Goal: Task Accomplishment & Management: Use online tool/utility

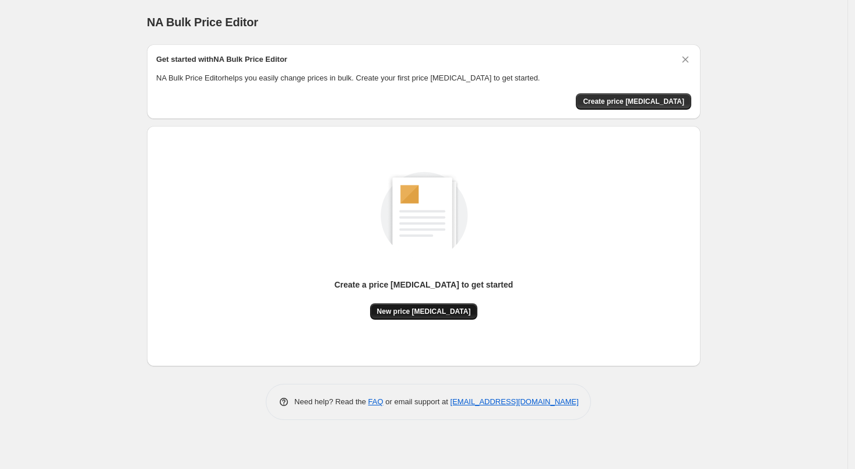
click at [447, 303] on button "New price [MEDICAL_DATA]" at bounding box center [424, 311] width 108 height 16
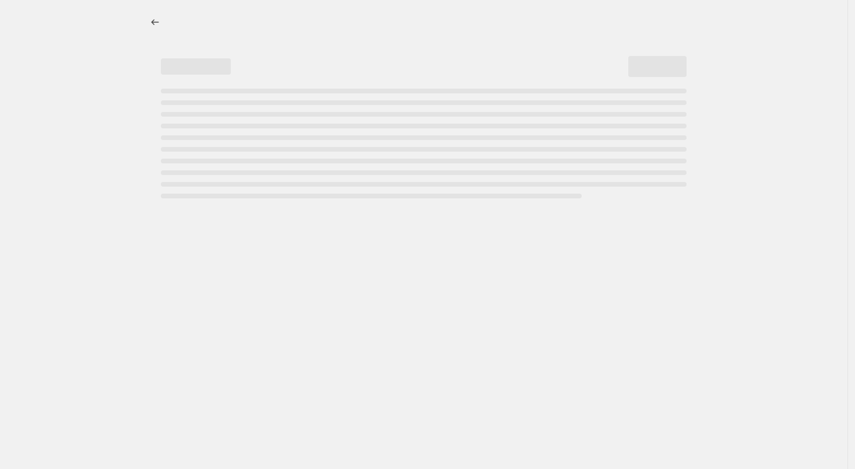
select select "percentage"
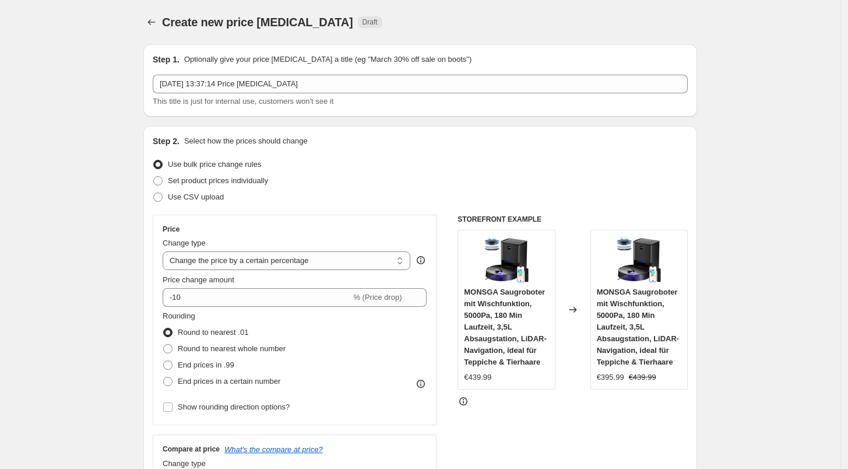
click at [210, 286] on div "Price change amount -10 % (Price drop)" at bounding box center [295, 290] width 264 height 33
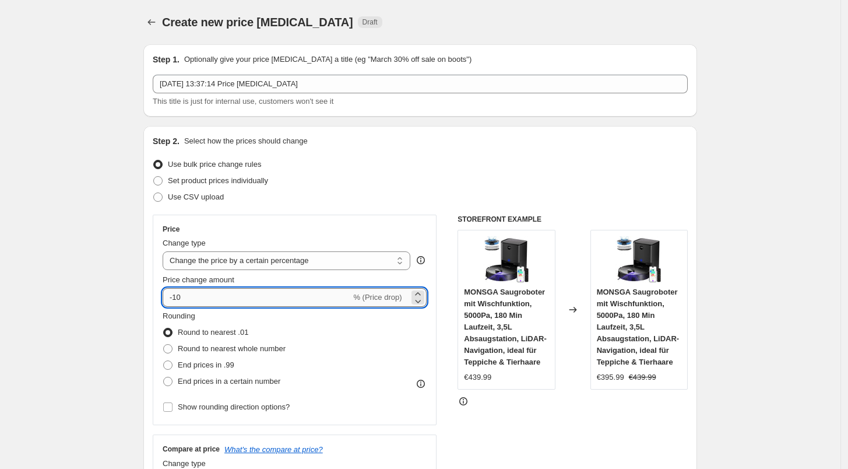
click at [206, 300] on input "-10" at bounding box center [257, 297] width 188 height 19
type input "-1"
type input "-29"
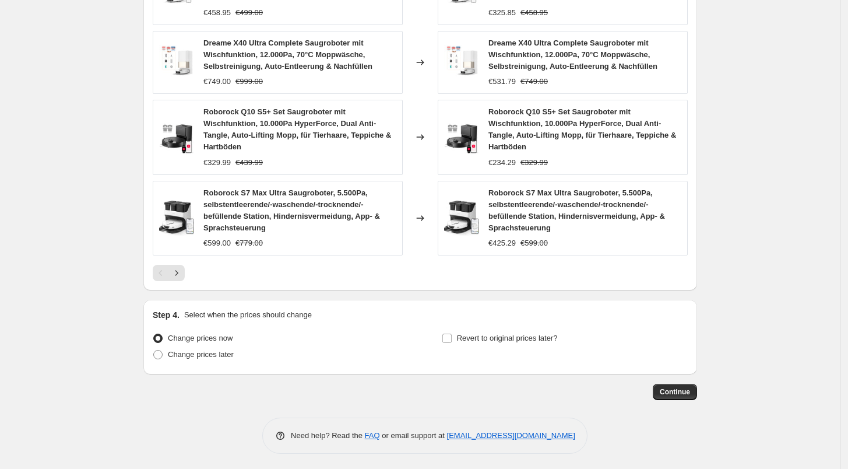
scroll to position [808, 0]
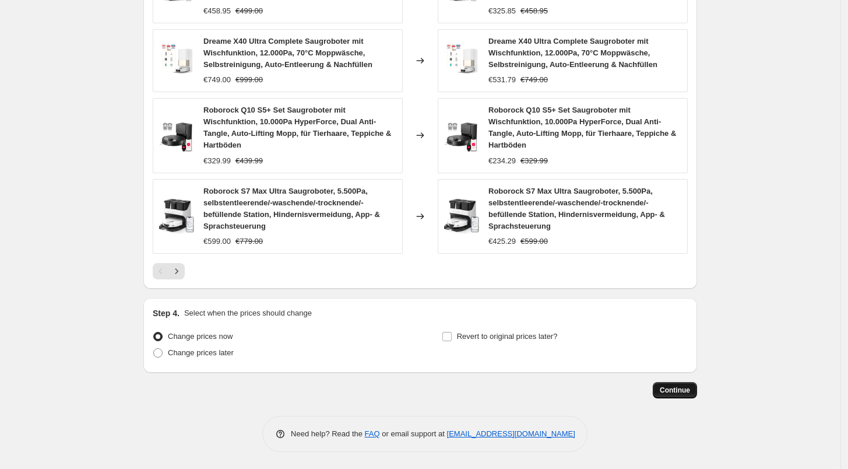
click at [681, 392] on span "Continue" at bounding box center [675, 389] width 30 height 9
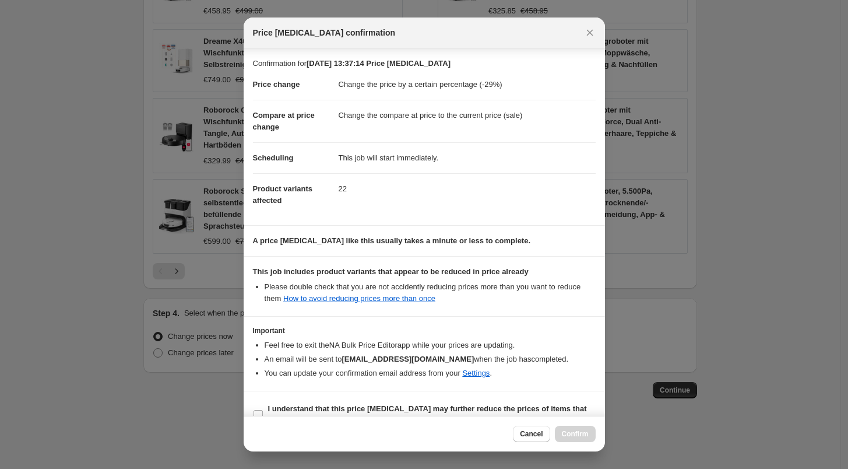
scroll to position [20, 0]
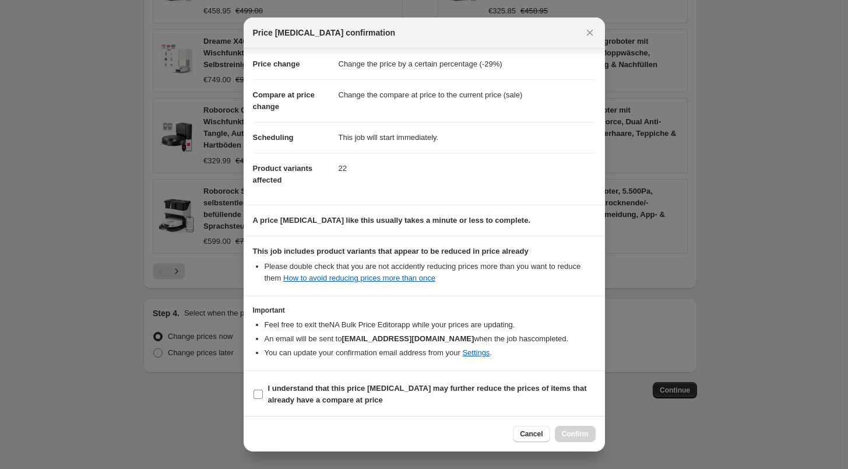
click at [300, 389] on b "I understand that this price [MEDICAL_DATA] may further reduce the prices of it…" at bounding box center [427, 394] width 319 height 20
click at [263, 389] on input "I understand that this price [MEDICAL_DATA] may further reduce the prices of it…" at bounding box center [258, 393] width 9 height 9
checkbox input "true"
click at [572, 430] on span "Confirm" at bounding box center [575, 433] width 27 height 9
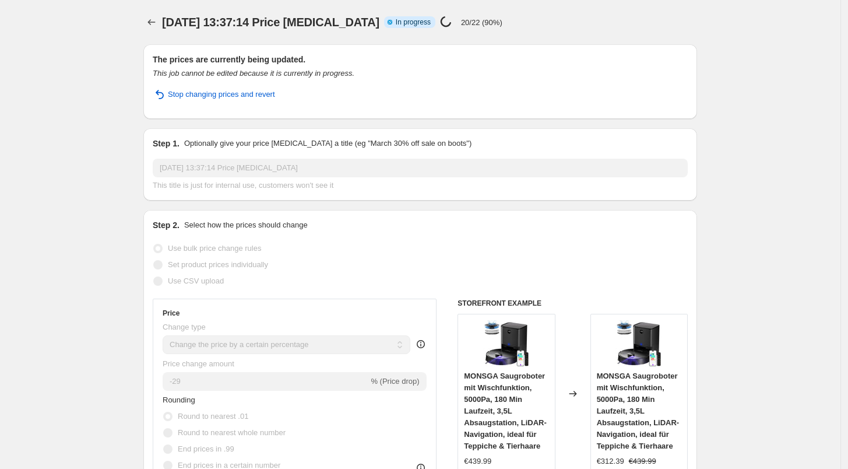
select select "percentage"
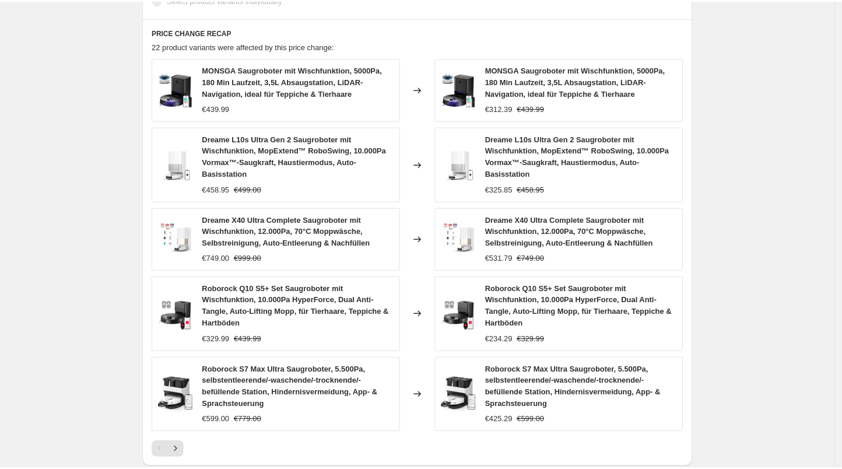
scroll to position [893, 0]
